Goal: Transaction & Acquisition: Purchase product/service

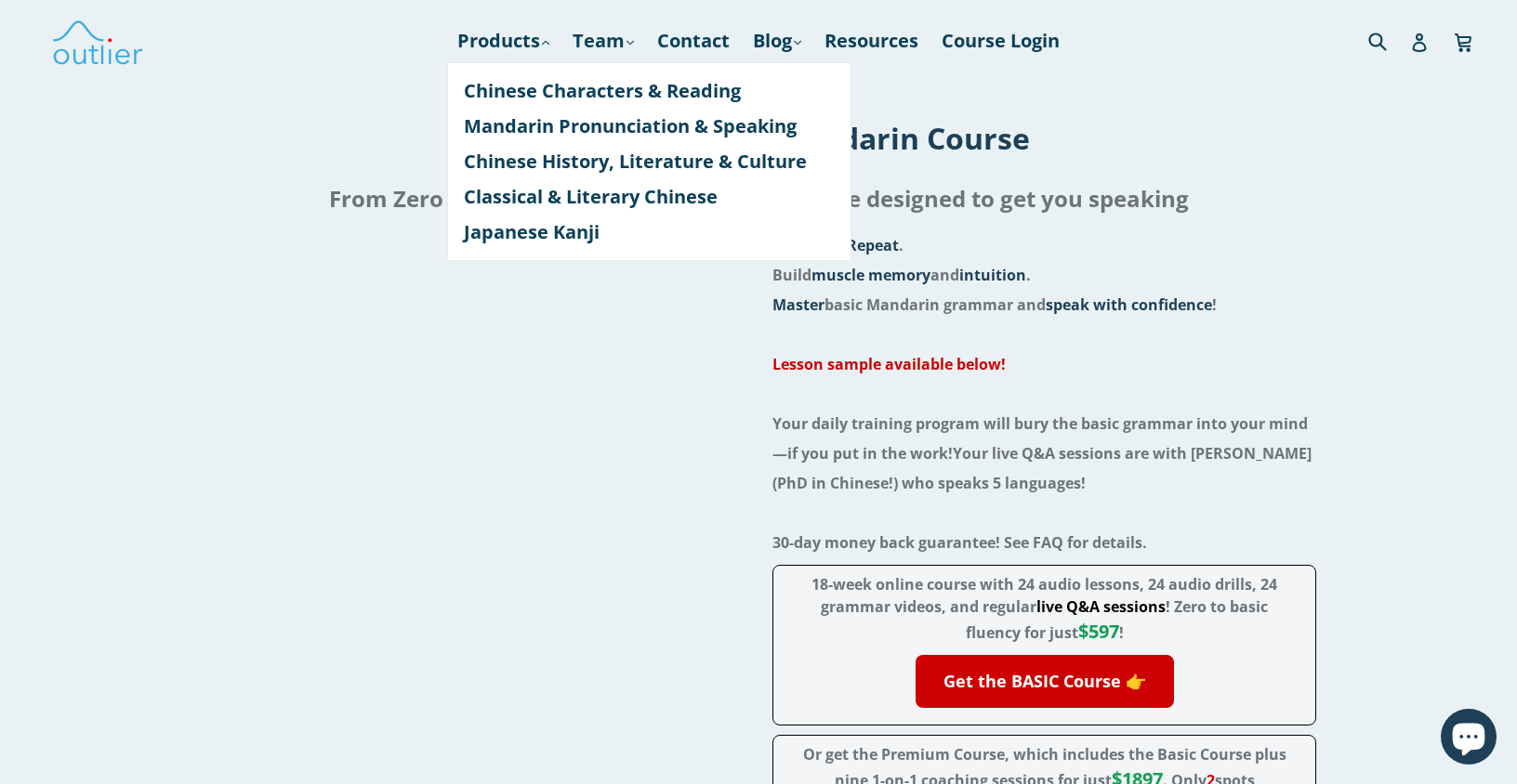
click at [385, 129] on h1 "The Get Speaking™ Mandarin Course" at bounding box center [758, 138] width 1487 height 39
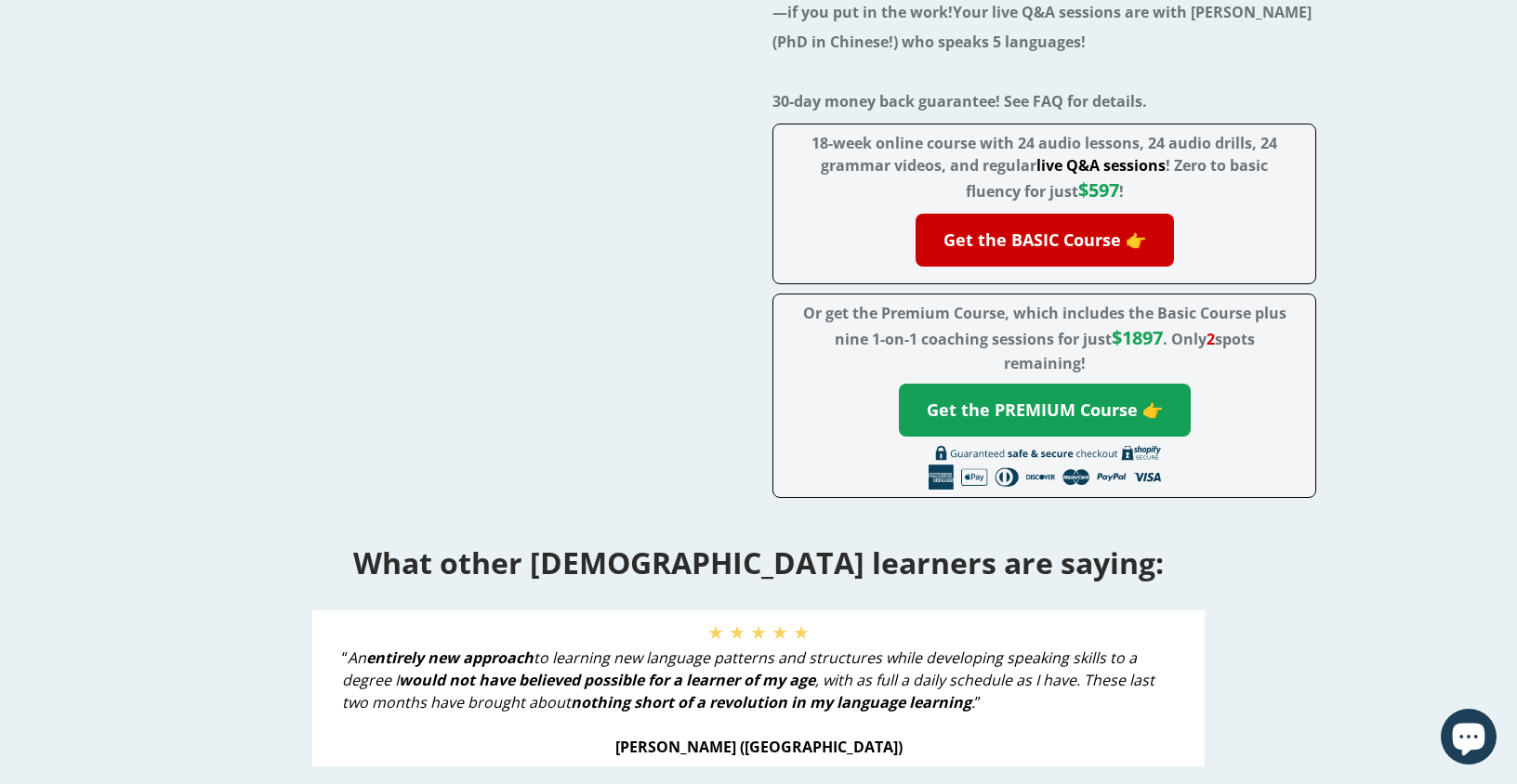
scroll to position [447, 0]
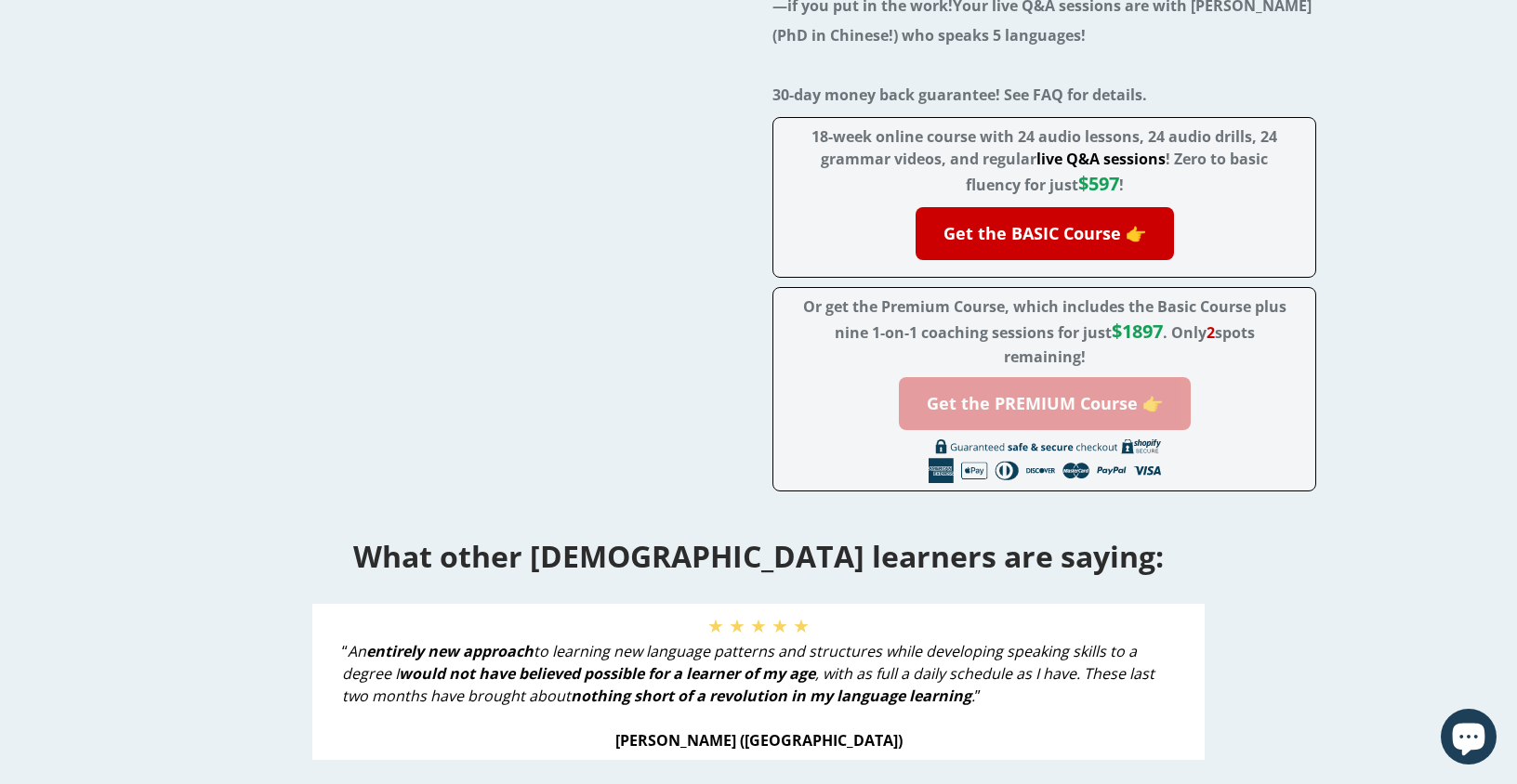
click at [1029, 402] on link "Get the PREMIUM Course 👉" at bounding box center [1045, 403] width 292 height 53
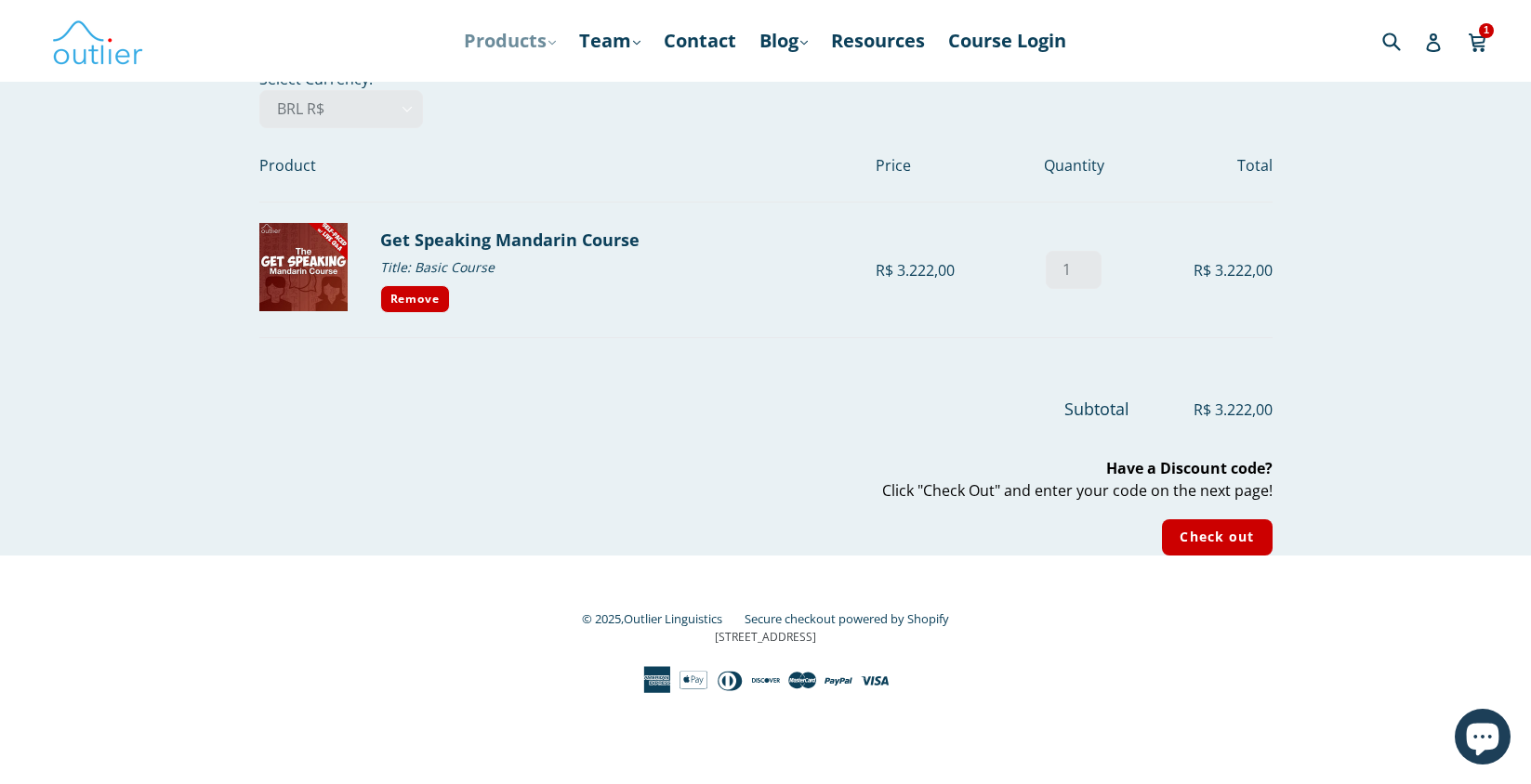
click at [491, 40] on link "Products .cls-1{fill:#231f20} expand" at bounding box center [510, 41] width 111 height 34
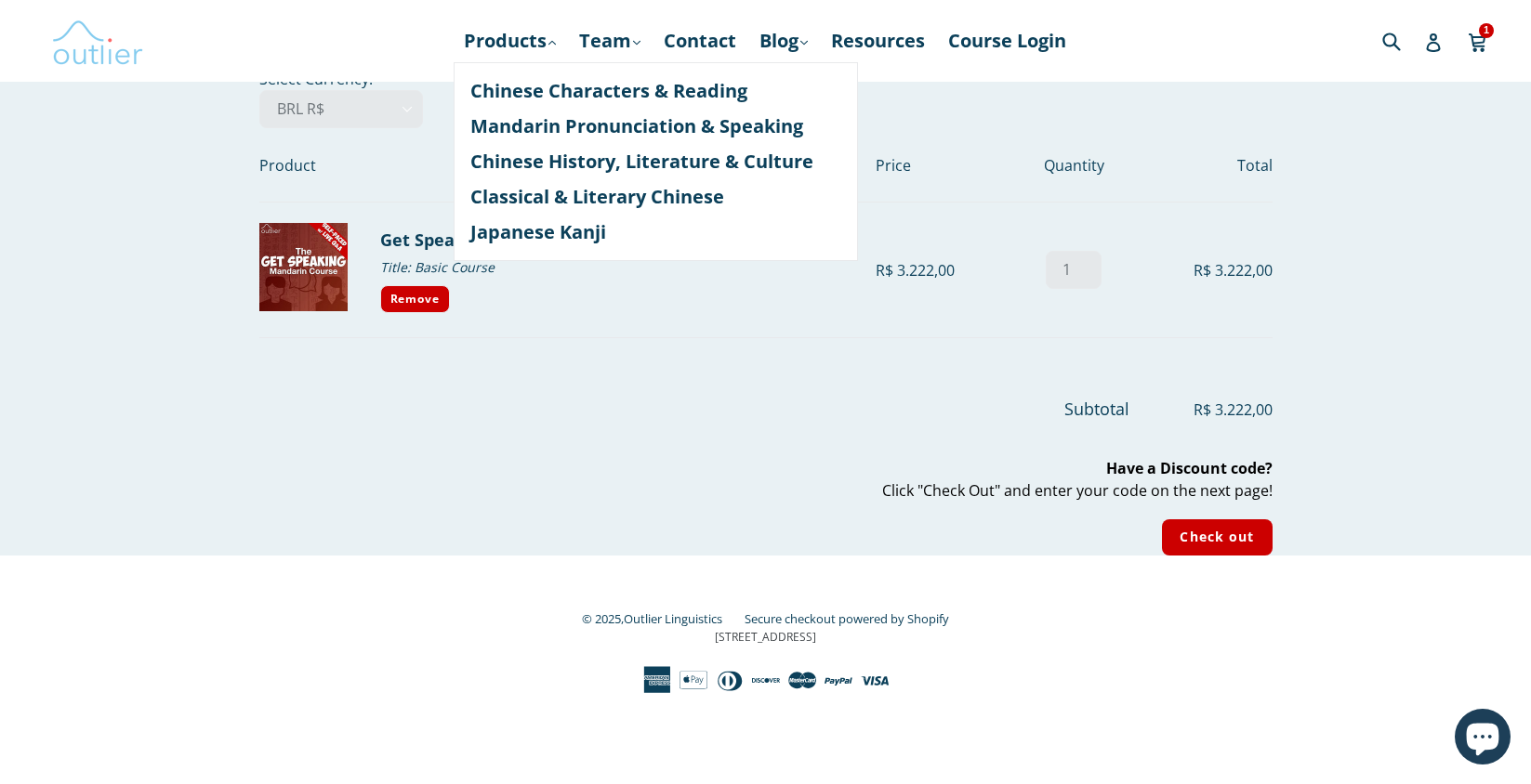
click at [113, 49] on img at bounding box center [97, 40] width 93 height 54
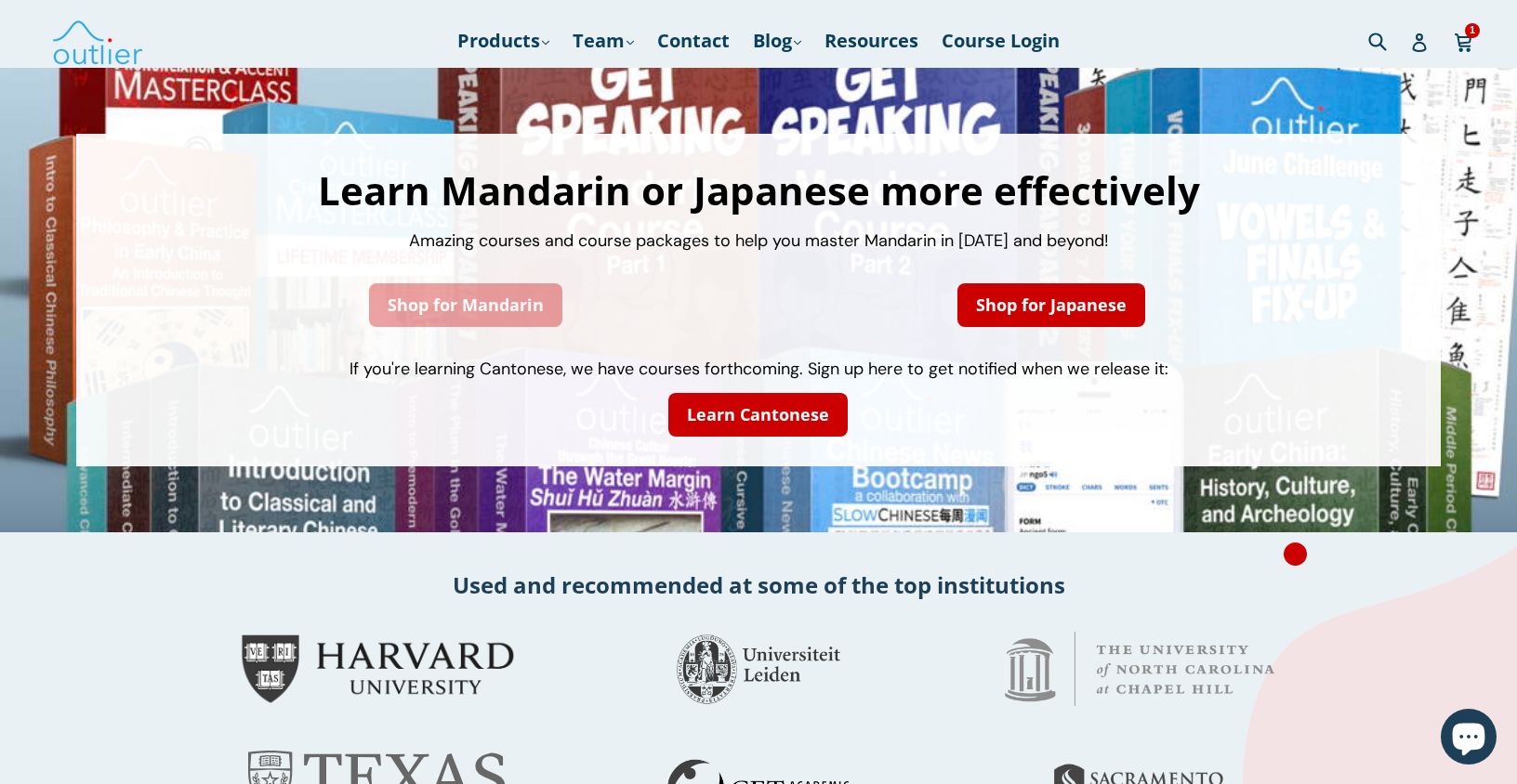
click at [475, 305] on link "Shop for Mandarin" at bounding box center [466, 305] width 194 height 43
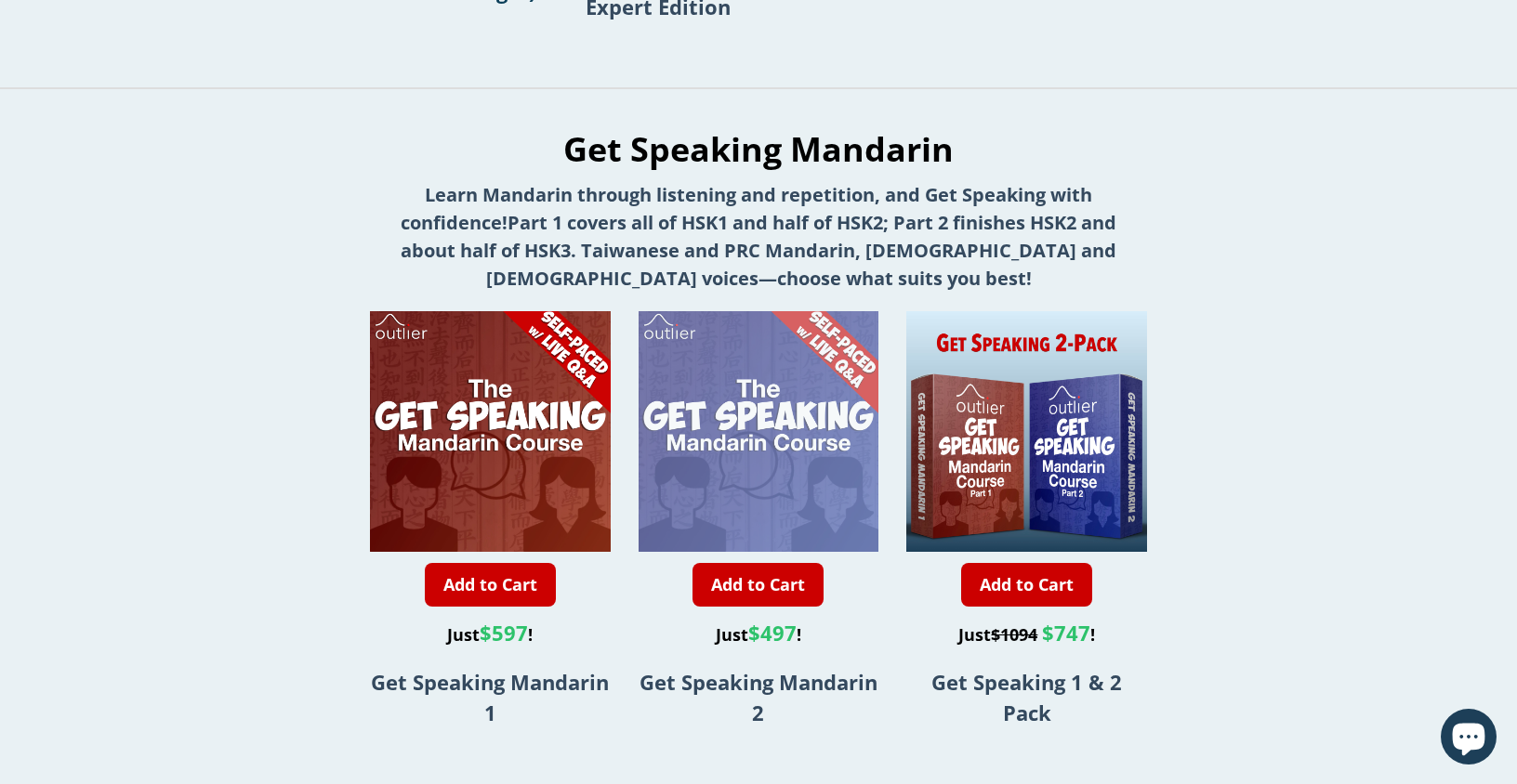
scroll to position [1148, 0]
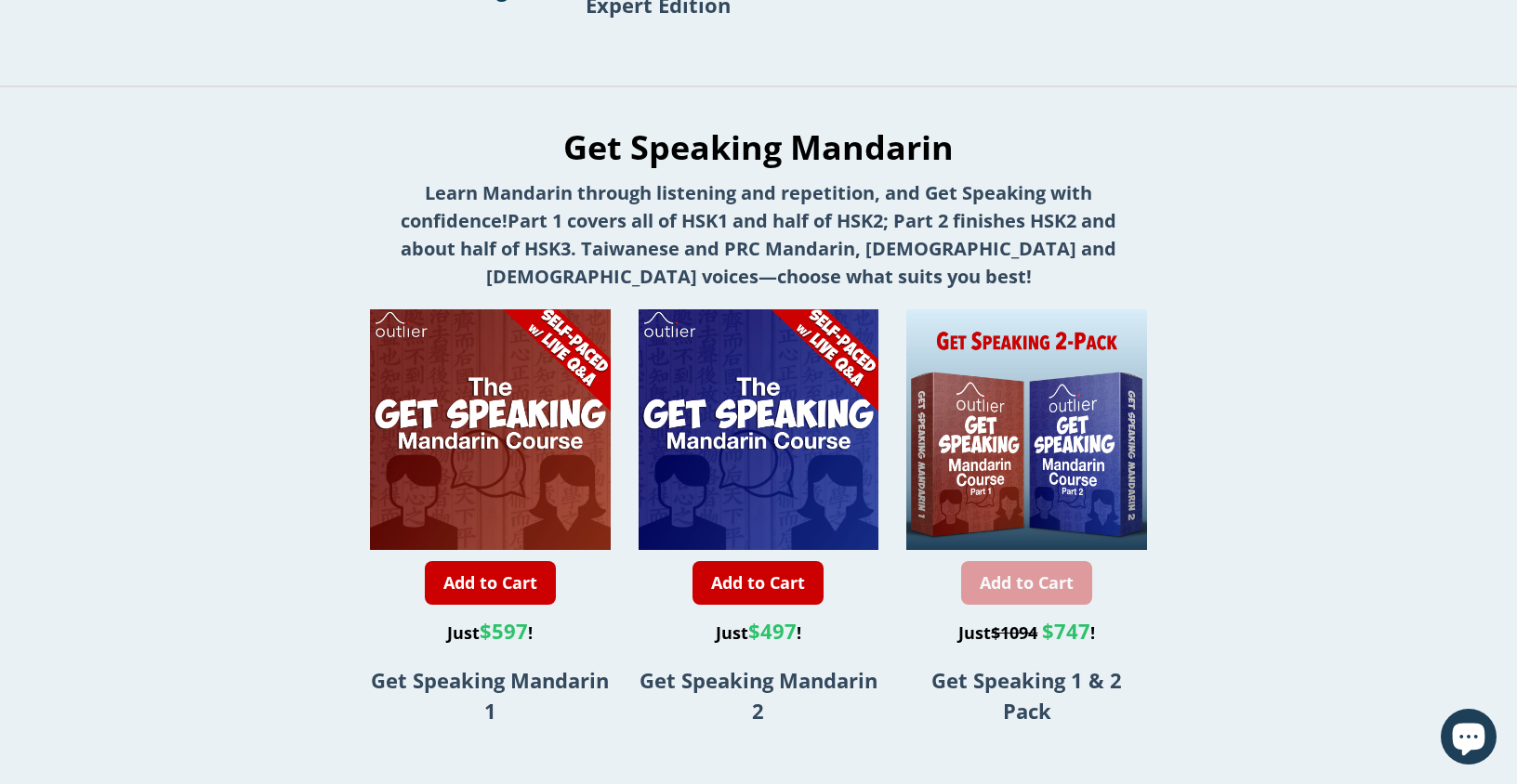
click at [1037, 572] on link "Add to Cart" at bounding box center [1026, 583] width 131 height 43
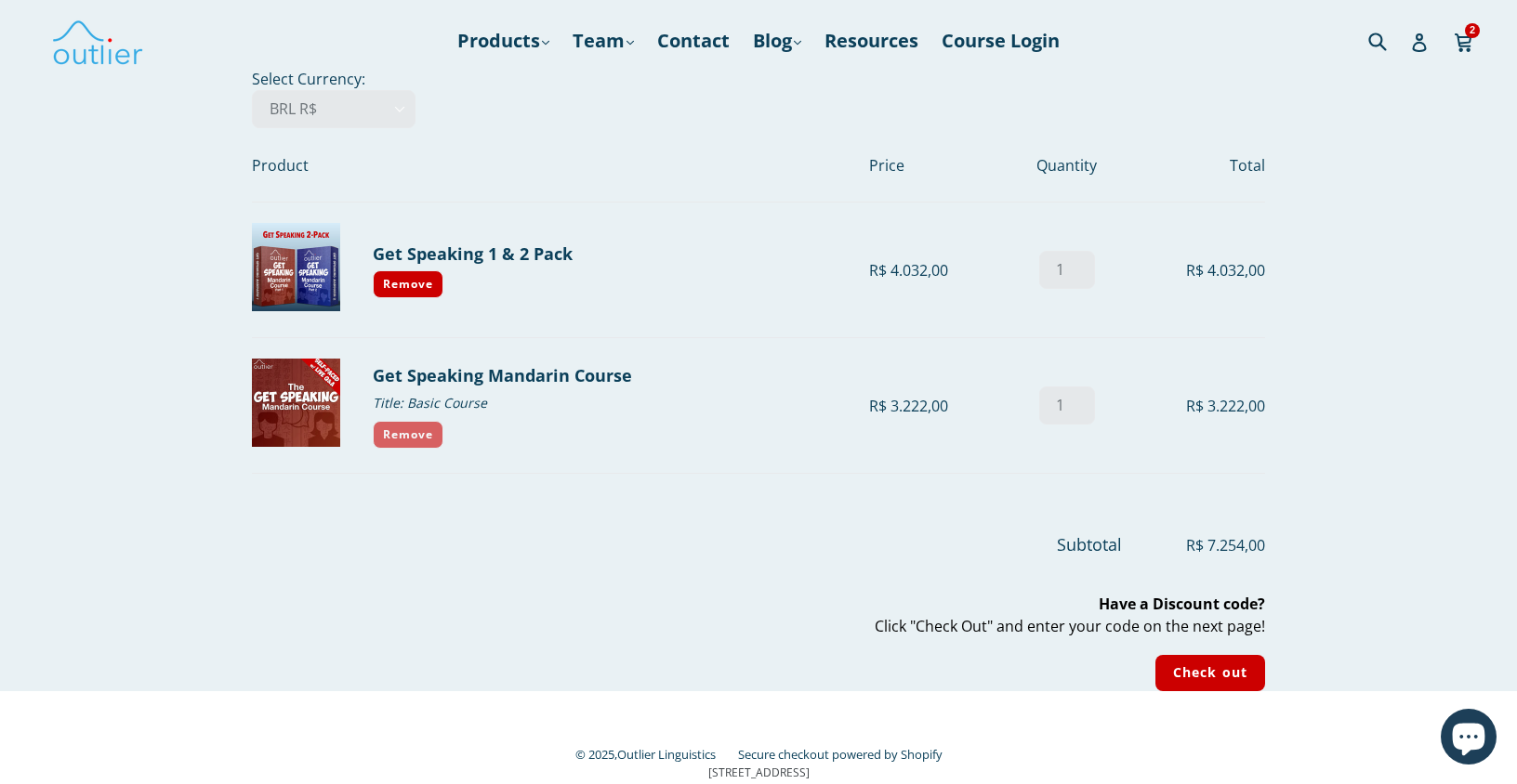
click at [414, 431] on link "Remove" at bounding box center [407, 435] width 71 height 28
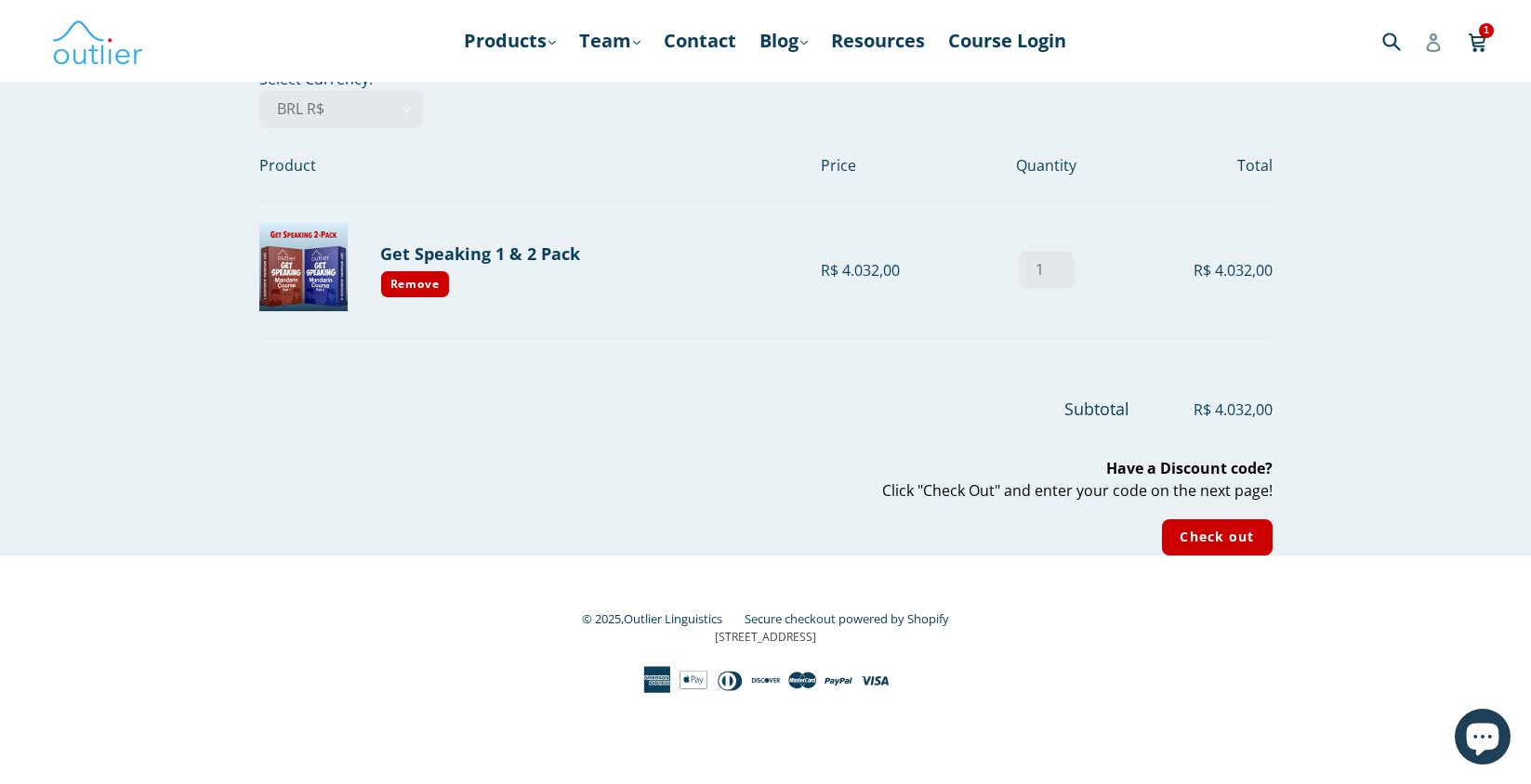
click at [1434, 47] on icon at bounding box center [1433, 43] width 19 height 19
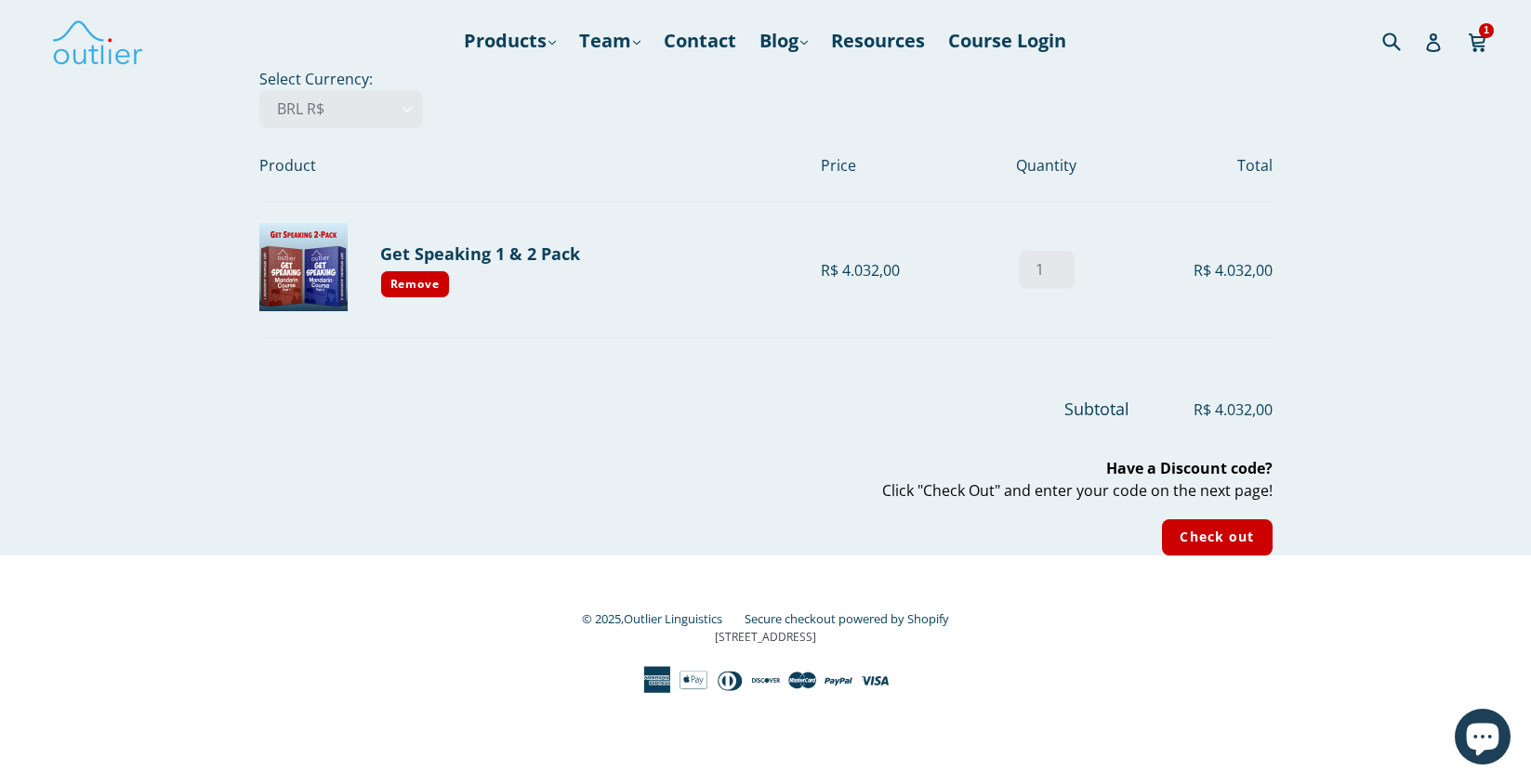
select select "USD"
click at [260, 90] on select "AED د.إ AFN ؋ ALL L AMD դր. ANG ƒ AUD $ AWG ƒ AZN ₼ BAM КМ BBD $ BDT ৳ BGN лв. …" at bounding box center [341, 109] width 164 height 39
